Goal: Navigation & Orientation: Find specific page/section

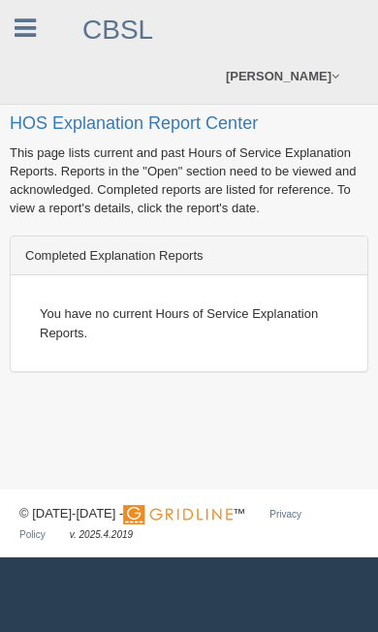
click at [25, 22] on icon at bounding box center [25, 28] width 21 height 25
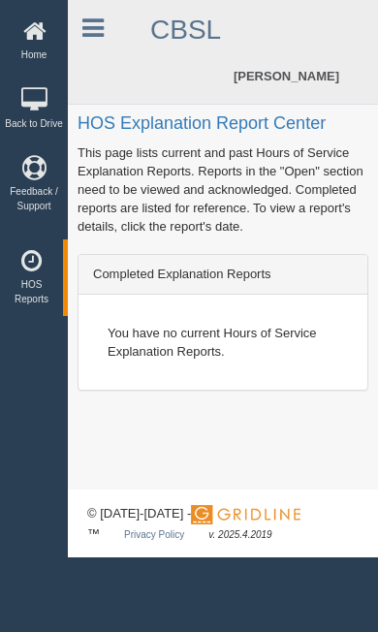
click at [43, 28] on icon at bounding box center [34, 31] width 58 height 24
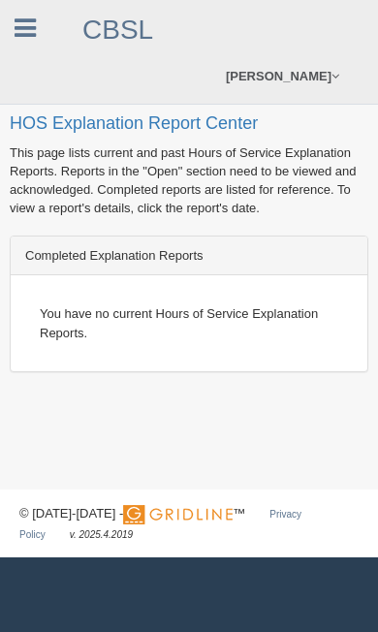
click at [34, 13] on link at bounding box center [25, 25] width 50 height 29
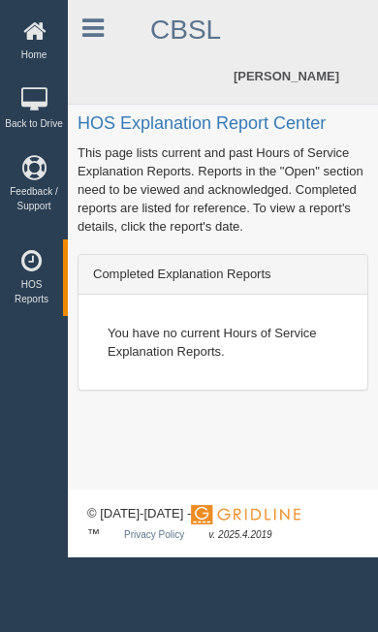
click at [34, 34] on icon at bounding box center [34, 31] width 58 height 24
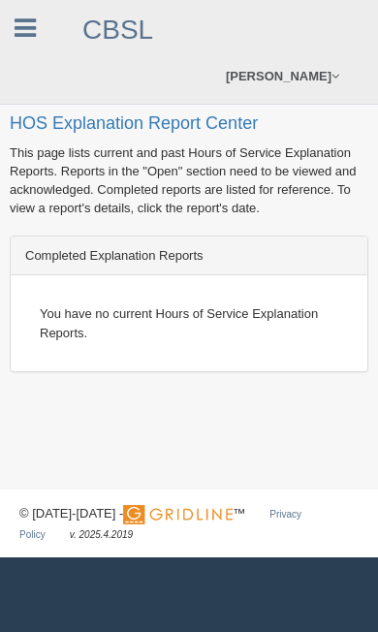
click at [37, 28] on link at bounding box center [25, 25] width 50 height 29
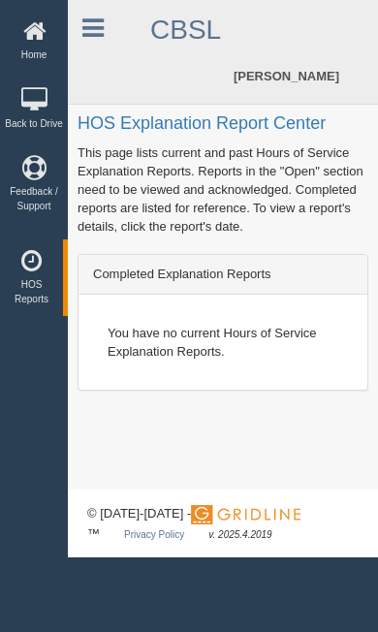
click at [27, 270] on icon at bounding box center [31, 261] width 53 height 24
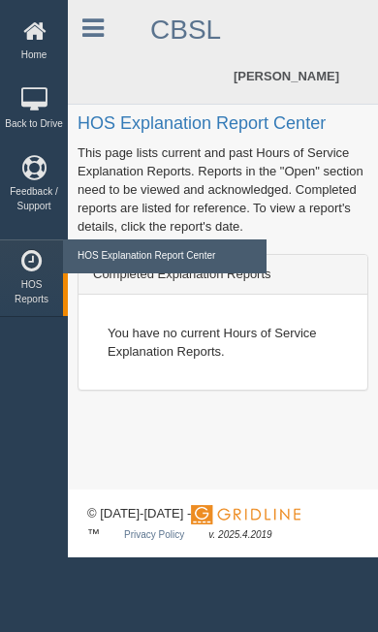
click at [7, 382] on div "Home Back to Drive Feedback / Support Reports HOS Reports HOS Explanation Repor…" at bounding box center [34, 316] width 68 height 632
click at [36, 30] on icon at bounding box center [34, 31] width 58 height 24
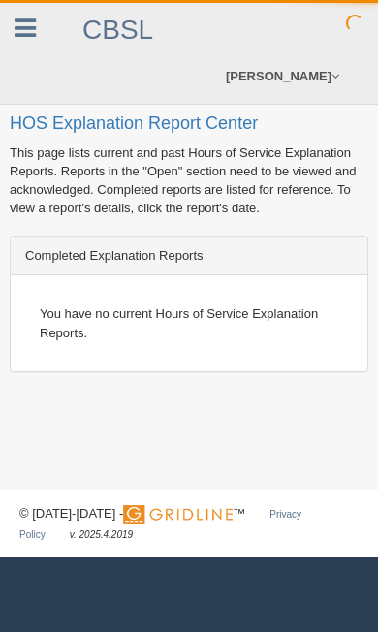
click at [21, 40] on icon at bounding box center [25, 28] width 21 height 25
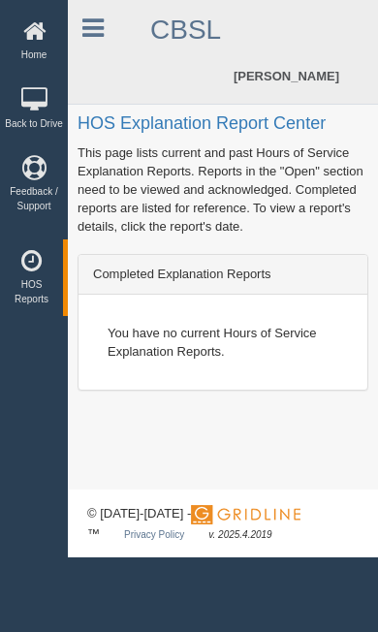
click at [25, 42] on icon at bounding box center [34, 31] width 58 height 24
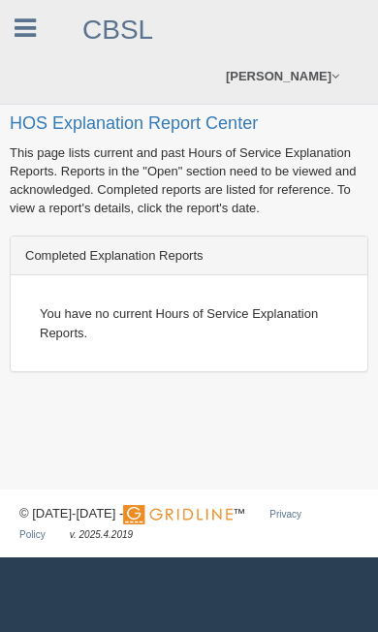
click at [37, 36] on link at bounding box center [25, 25] width 50 height 29
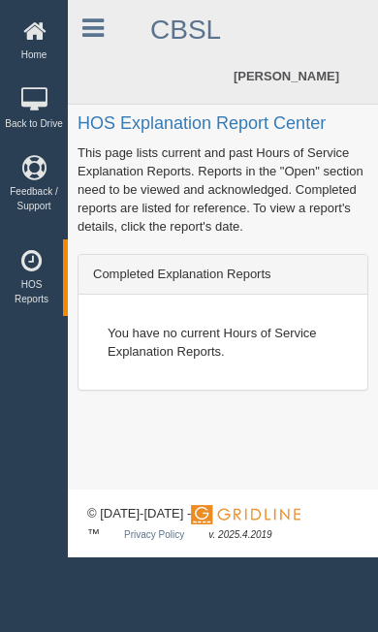
click at [21, 34] on icon at bounding box center [34, 31] width 58 height 24
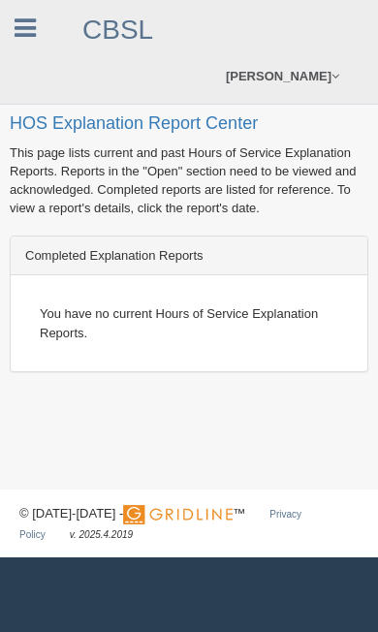
click at [17, 24] on icon at bounding box center [25, 28] width 21 height 25
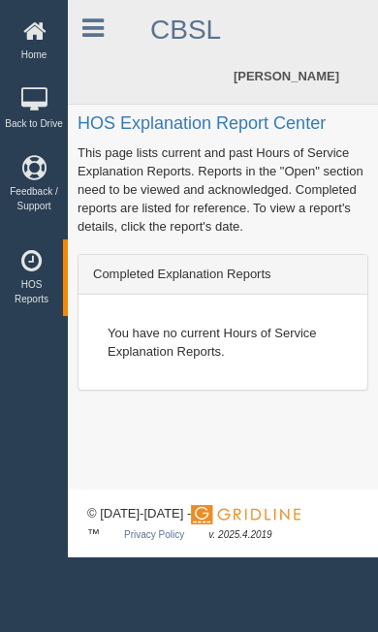
click at [36, 116] on link "Back to Drive" at bounding box center [34, 109] width 68 height 63
